Goal: Find specific page/section: Find specific page/section

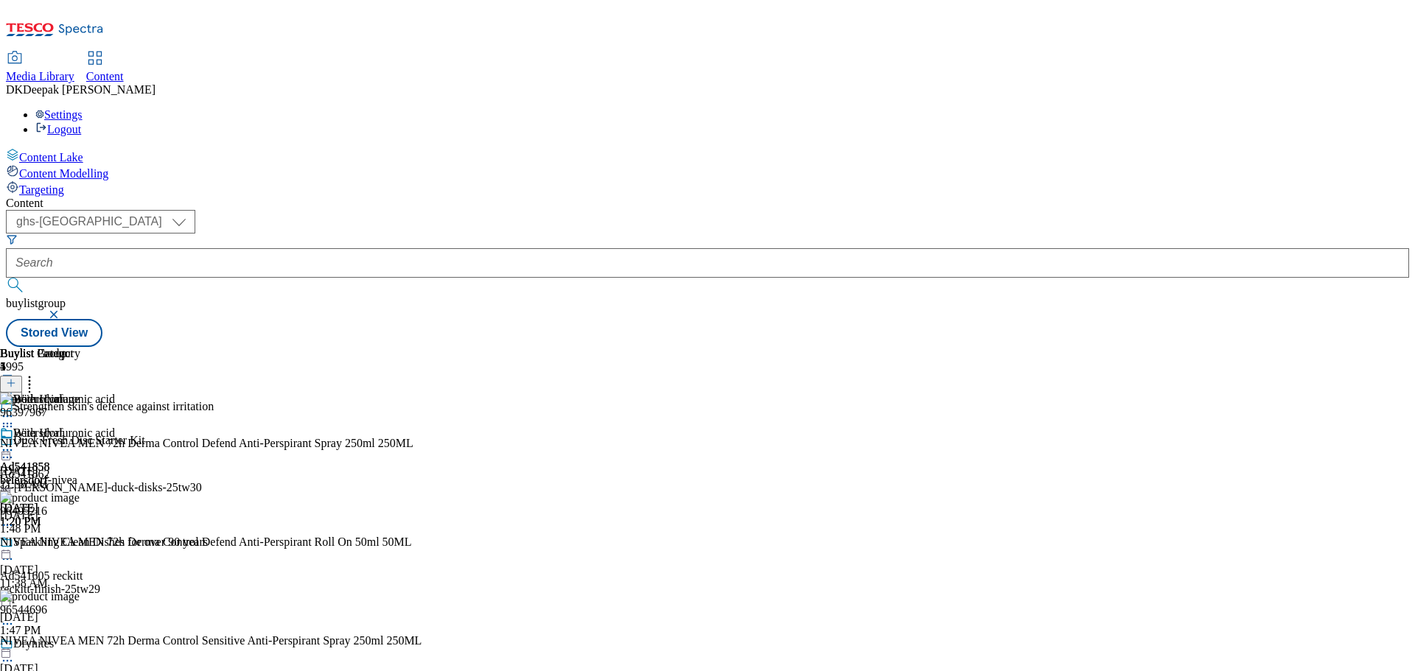
select select "ghs-[GEOGRAPHIC_DATA]"
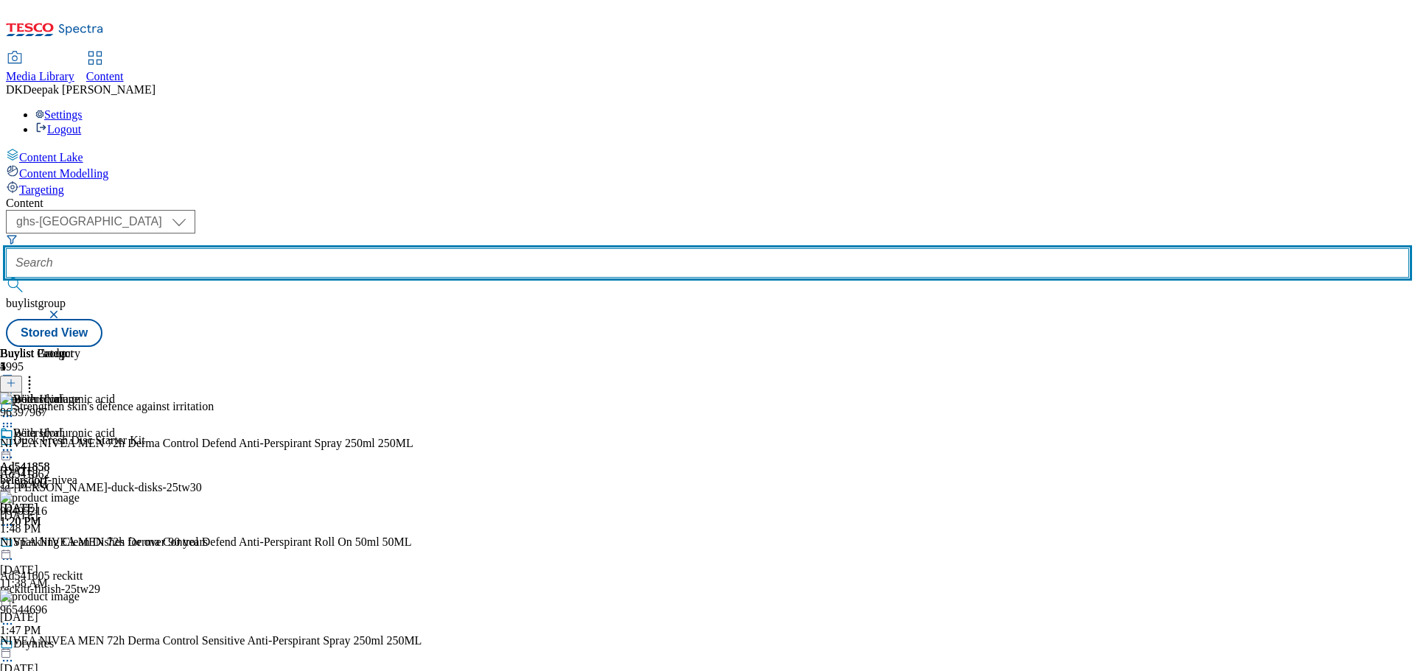
click at [335, 248] on input "text" at bounding box center [707, 262] width 1403 height 29
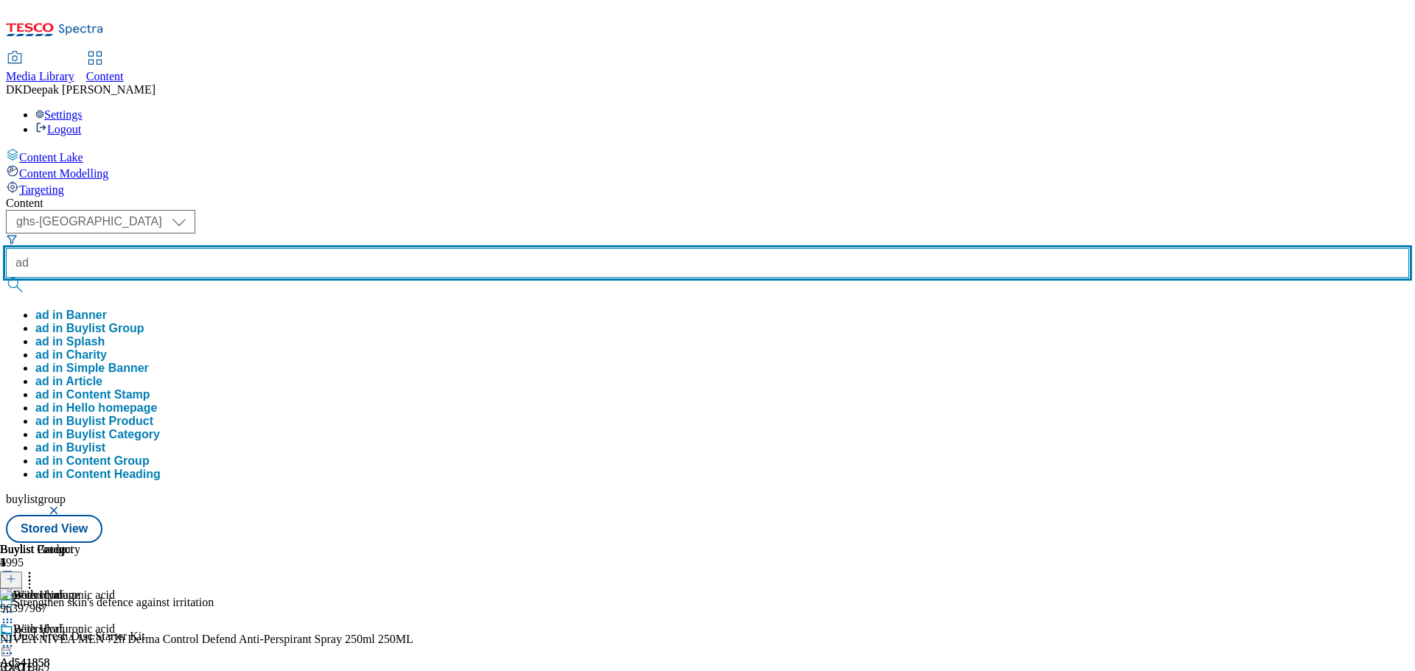
paste input "541830"
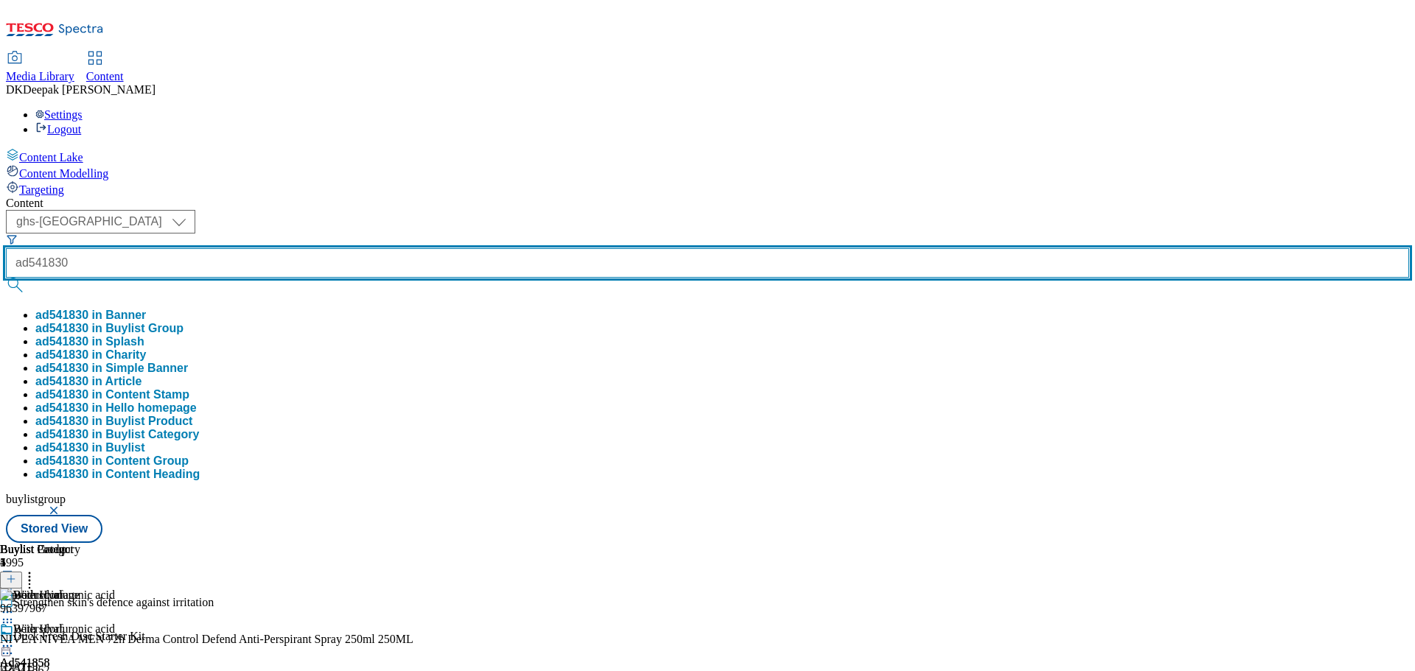
type input "ad541830"
click at [6, 278] on button "submit" at bounding box center [16, 285] width 21 height 15
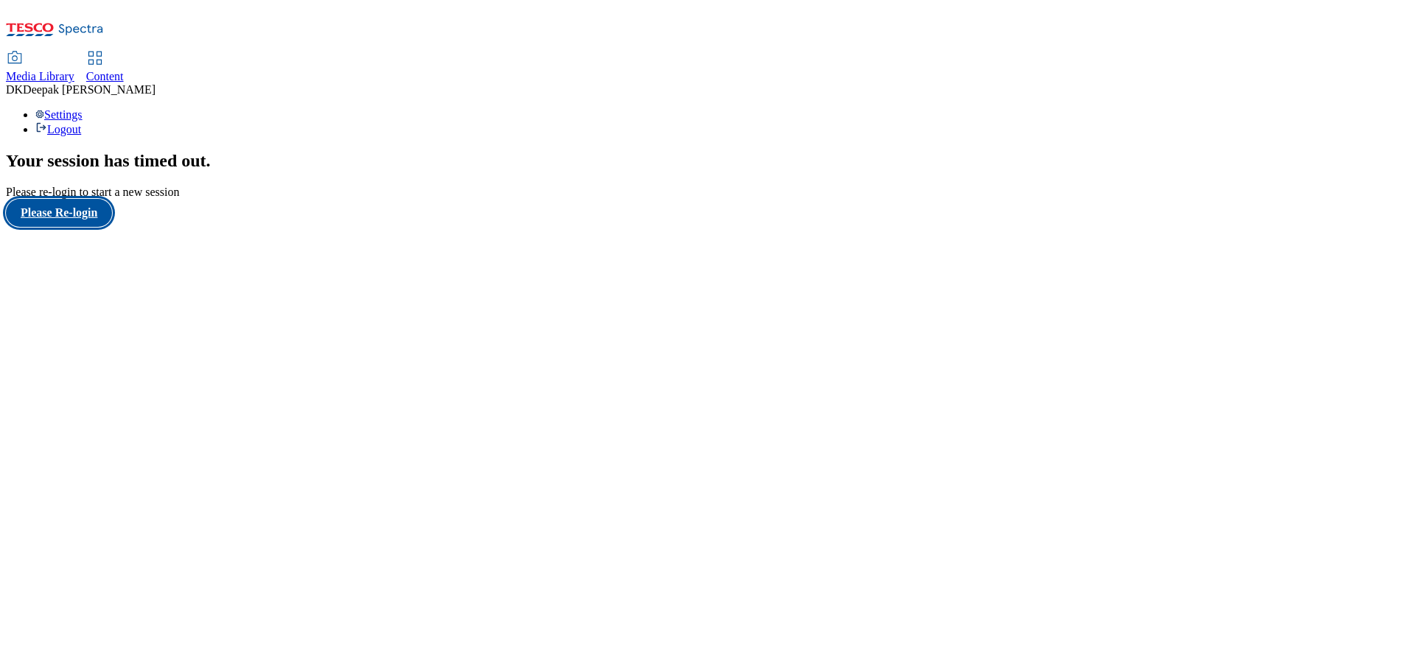
click at [102, 227] on button "Please Re-login" at bounding box center [59, 213] width 106 height 28
